Goal: Transaction & Acquisition: Purchase product/service

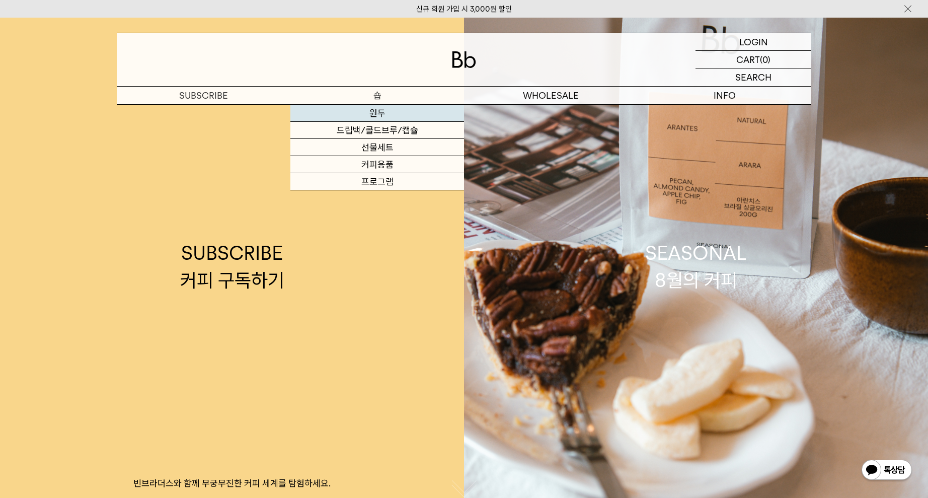
click at [387, 116] on link "원두" at bounding box center [378, 113] width 174 height 17
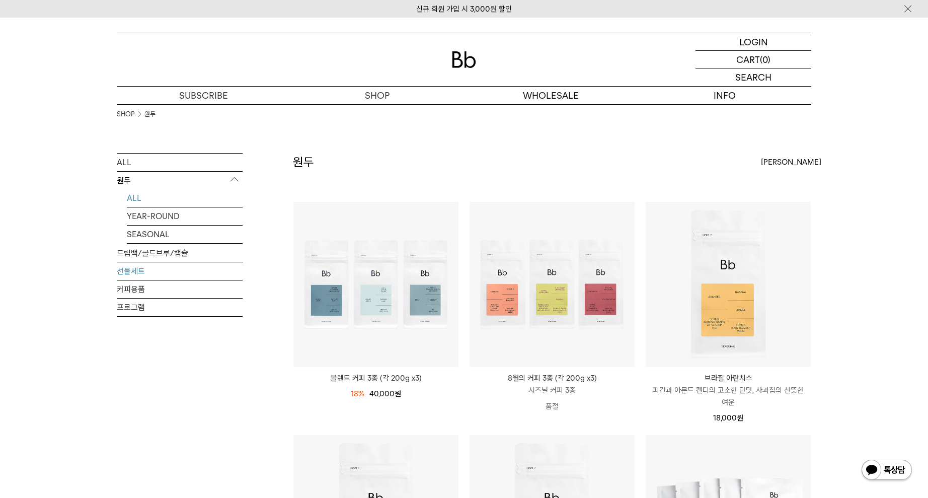
click at [150, 272] on link "선물세트" at bounding box center [180, 271] width 126 height 18
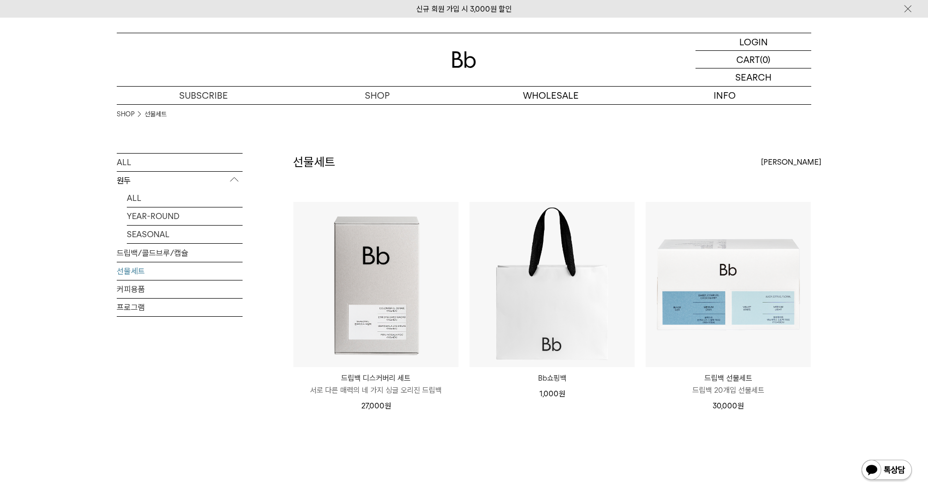
click at [470, 54] on img at bounding box center [464, 59] width 24 height 17
